Goal: Information Seeking & Learning: Learn about a topic

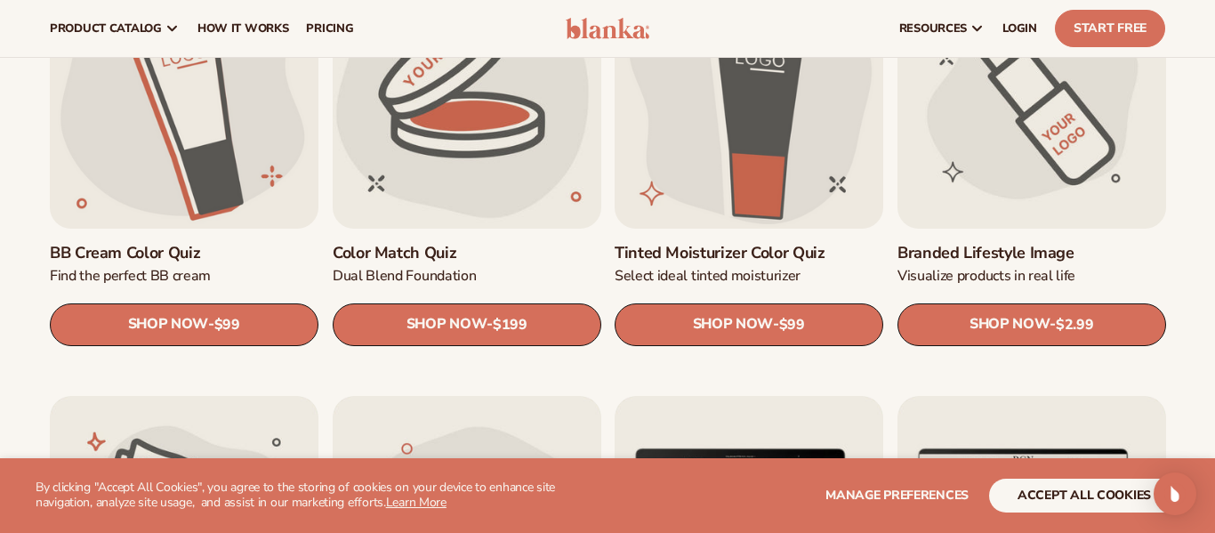
scroll to position [1497, 0]
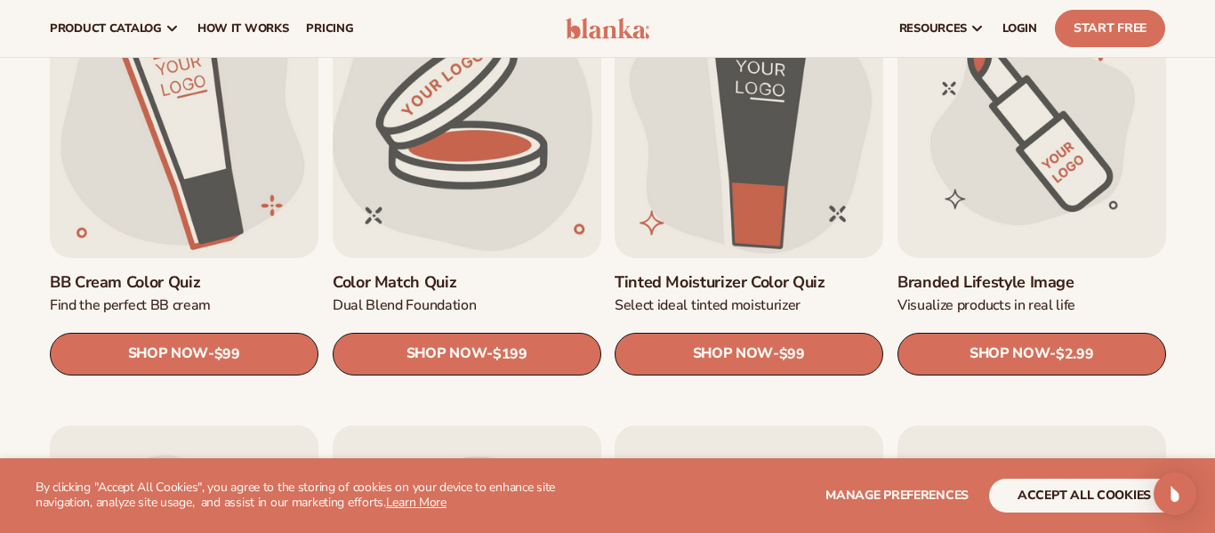
click at [522, 271] on link "Color Match Quiz" at bounding box center [467, 281] width 269 height 20
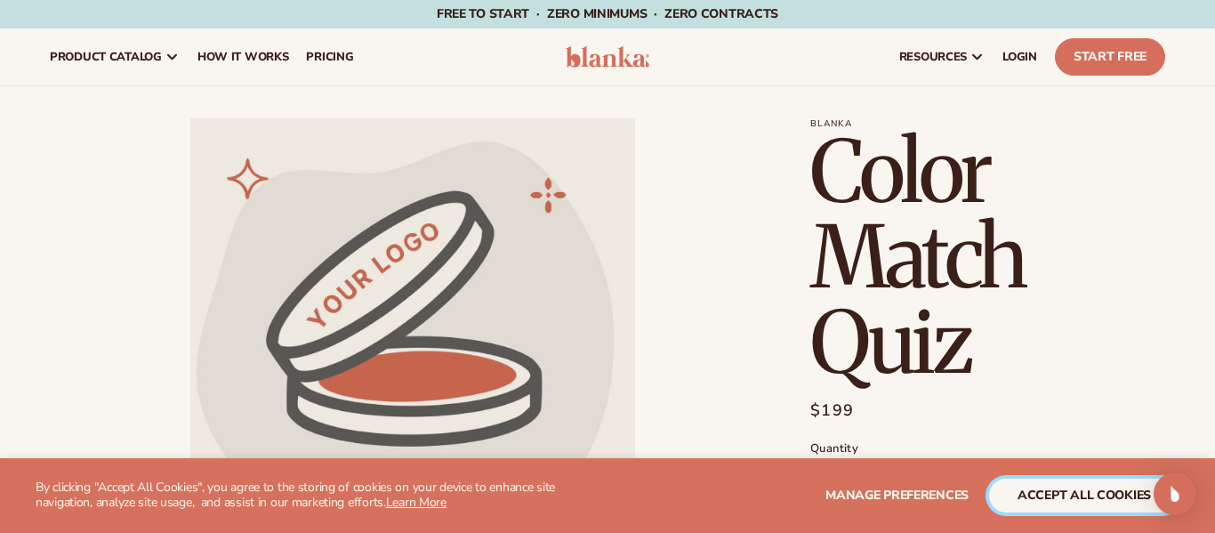
click at [1126, 485] on button "accept all cookies" at bounding box center [1084, 496] width 190 height 34
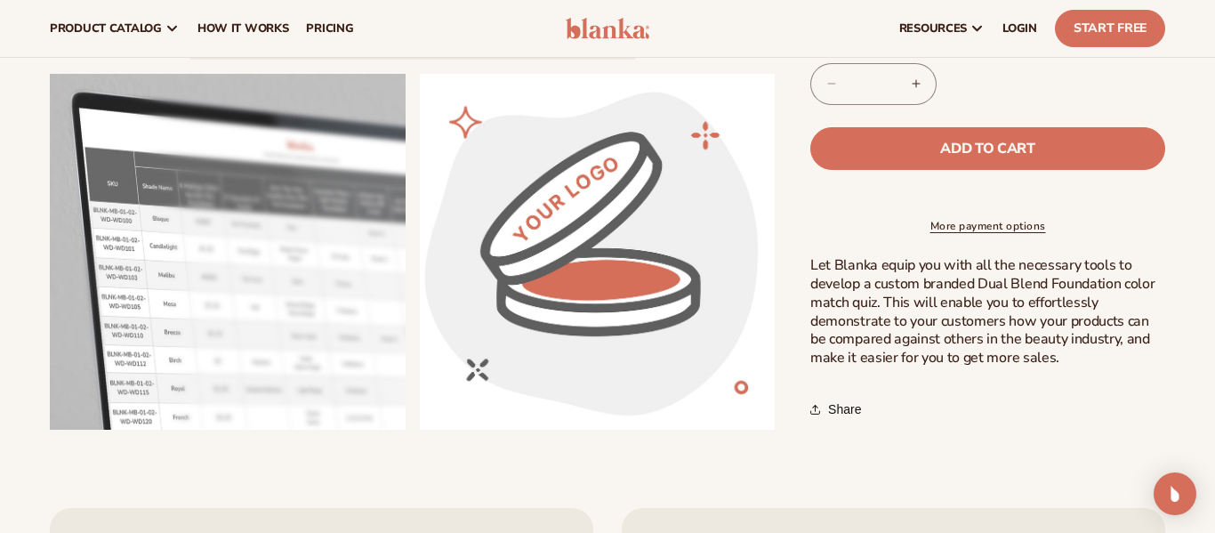
scroll to position [520, 0]
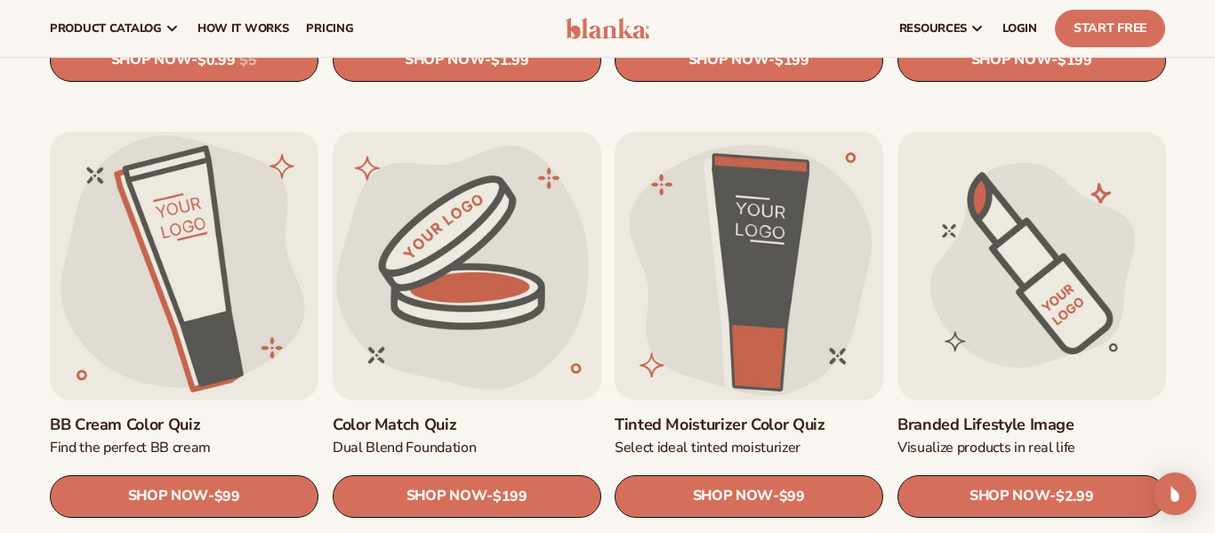
scroll to position [1353, 0]
